Goal: Communication & Community: Participate in discussion

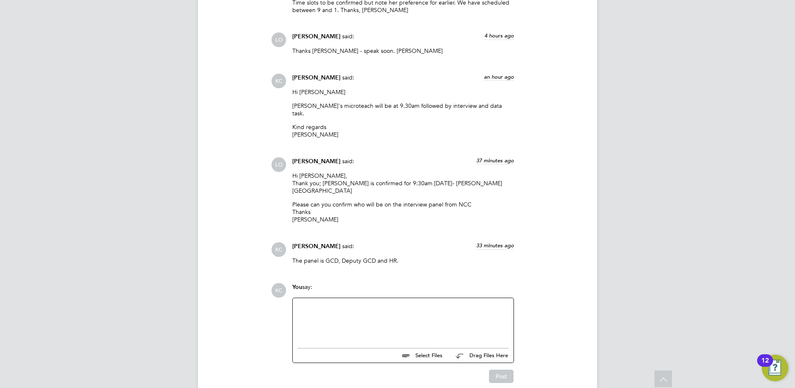
click at [415, 303] on div at bounding box center [403, 321] width 211 height 36
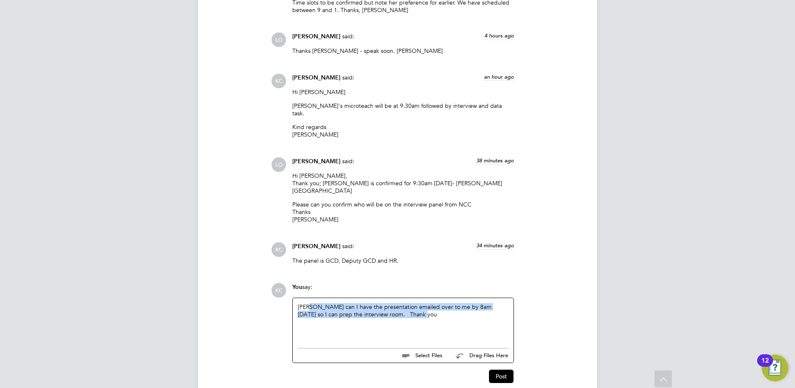
drag, startPoint x: 311, startPoint y: 269, endPoint x: 437, endPoint y: 290, distance: 128.5
click at [437, 303] on div "[PERSON_NAME] can I have the presentation emailed over to me by 8am [DATE] so I…" at bounding box center [403, 321] width 211 height 36
copy div "can I have the presentation emailed over to me by 8am [DATE] so I can prep the …"
click at [504, 369] on button "Post" at bounding box center [501, 375] width 25 height 13
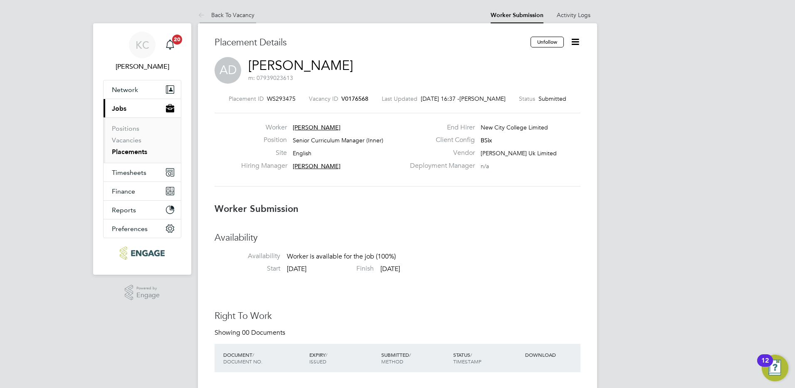
click at [243, 17] on link "Back To Vacancy" at bounding box center [226, 14] width 57 height 7
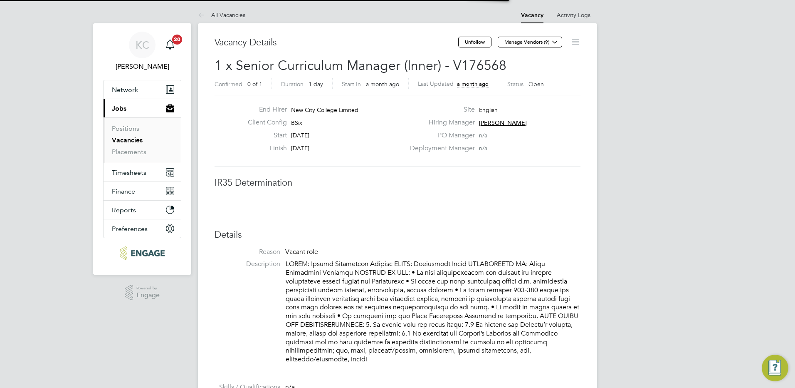
scroll to position [4, 4]
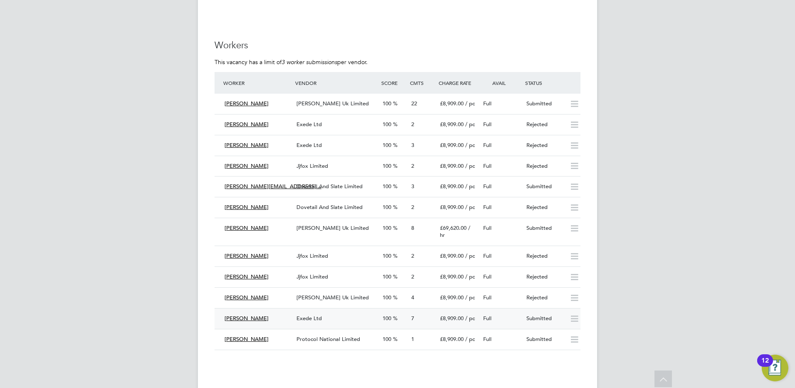
click at [349, 312] on div "Exede Ltd" at bounding box center [336, 318] width 86 height 14
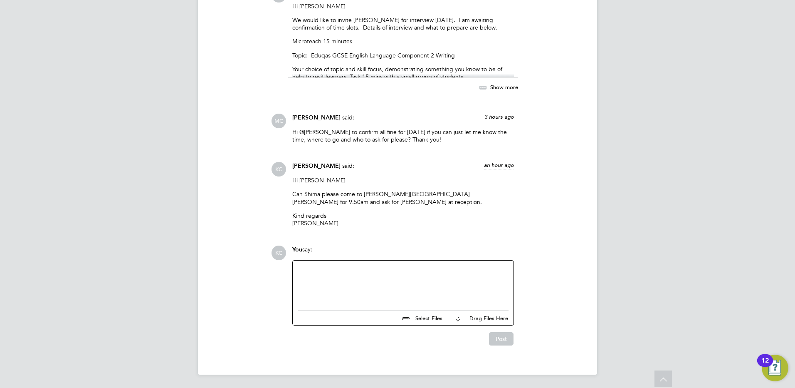
click at [359, 287] on div at bounding box center [403, 283] width 211 height 36
paste div
click at [296, 267] on div "can I have the presentation emailed over to me by 8am [DATE] so I can prep the …" at bounding box center [403, 283] width 221 height 46
click at [299, 265] on div "can I have the presentation emailed over to me by 8am [DATE] so I can prep the …" at bounding box center [403, 283] width 211 height 36
click at [489, 338] on button "Post" at bounding box center [501, 338] width 25 height 13
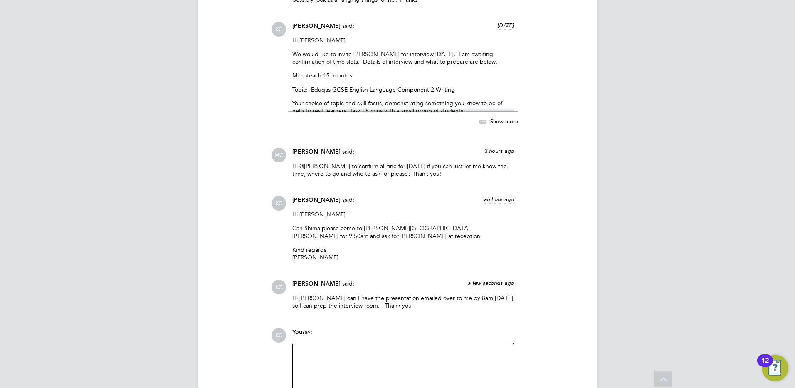
click at [470, 86] on p "Topic: Eduqas GCSE English Language Component 2 Writing" at bounding box center [403, 89] width 222 height 7
click at [482, 125] on icon at bounding box center [483, 121] width 10 height 10
